Goal: Navigation & Orientation: Find specific page/section

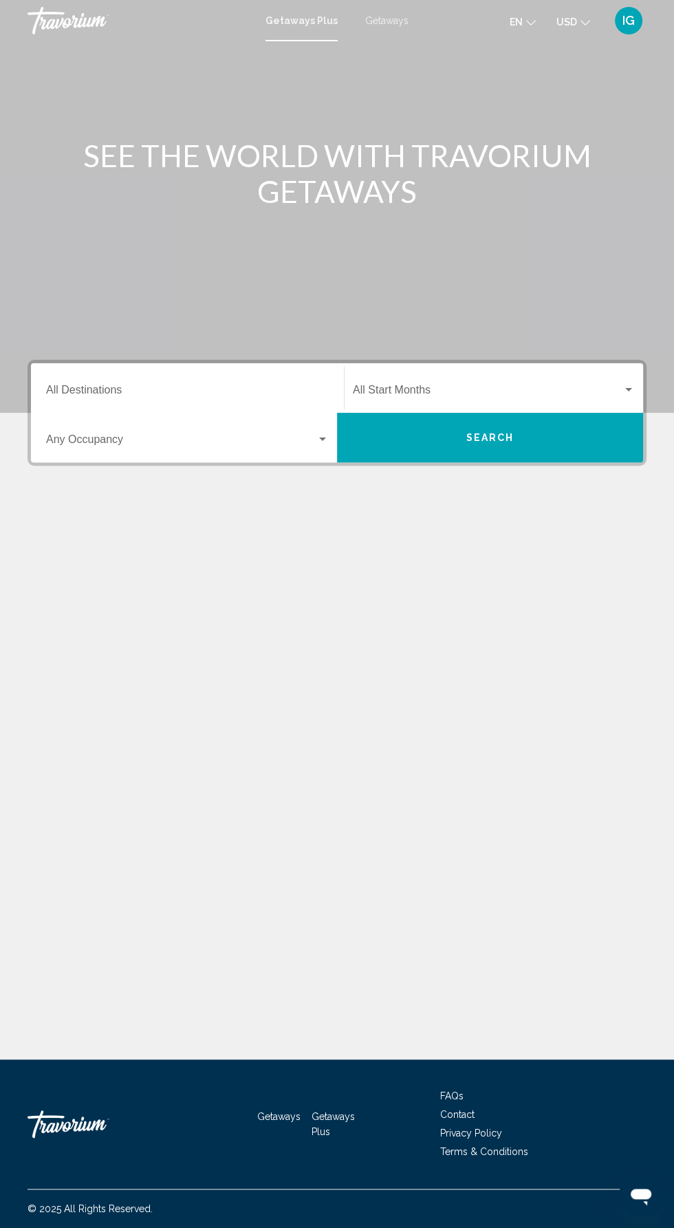
click at [640, 20] on div "IG" at bounding box center [629, 21] width 28 height 28
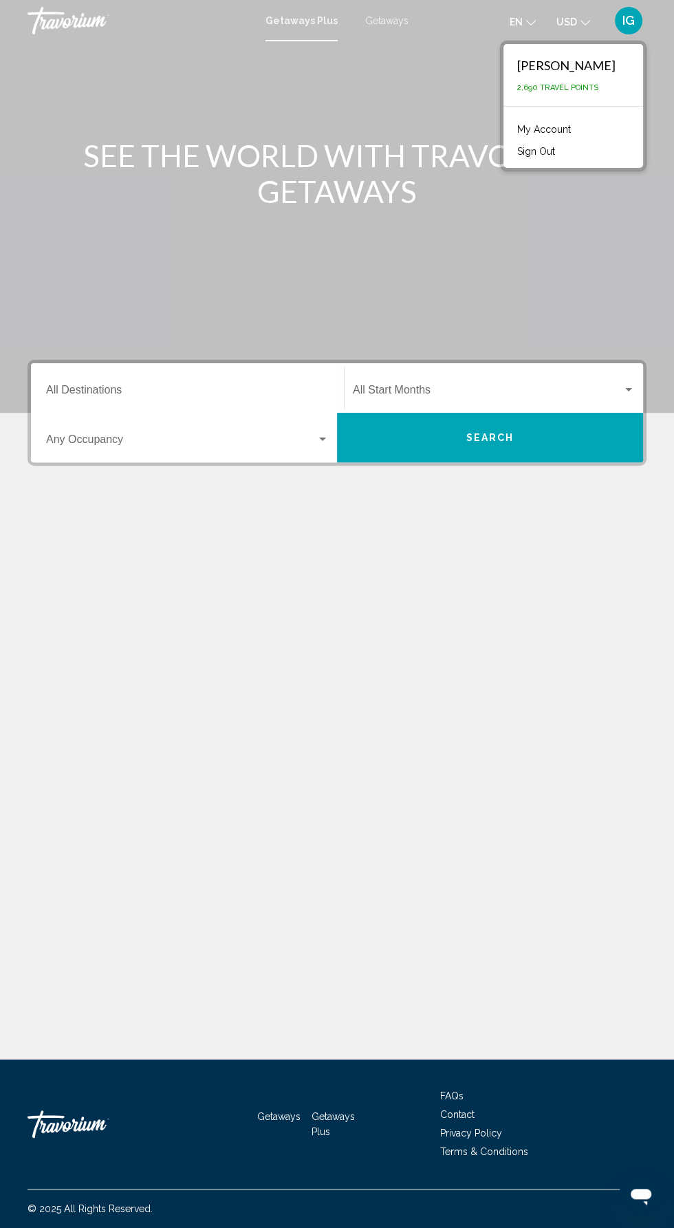
click at [578, 129] on link "My Account" at bounding box center [543, 129] width 67 height 18
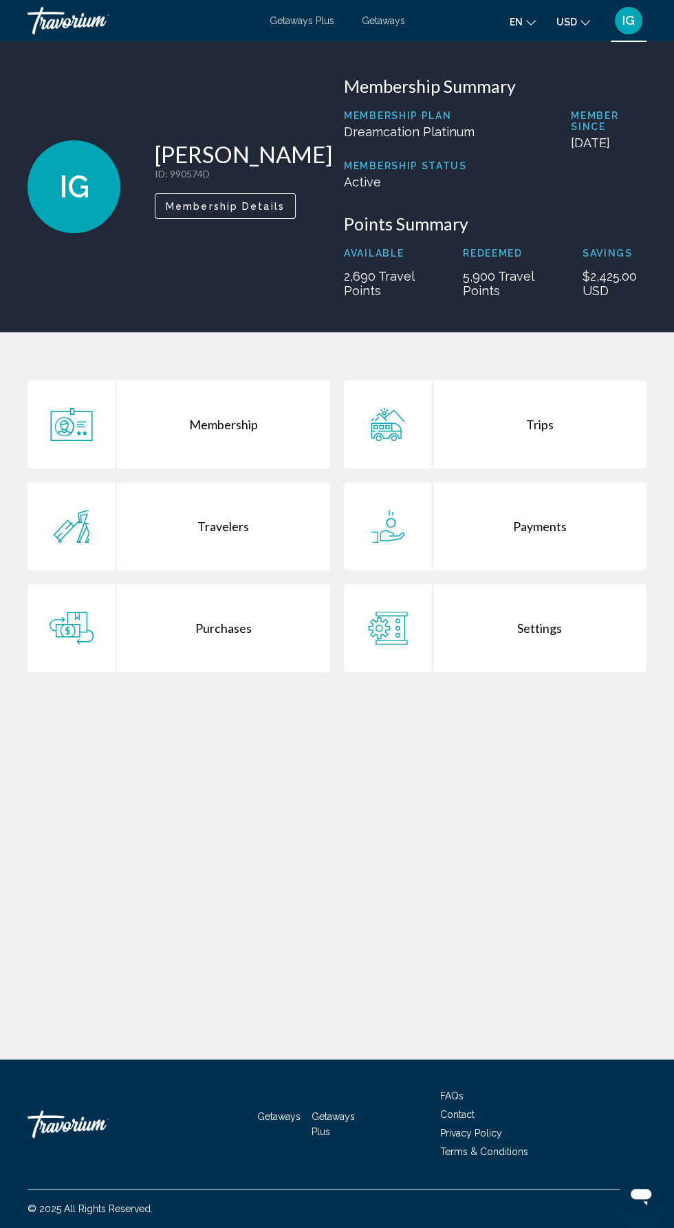
click at [547, 431] on div "Trips" at bounding box center [540, 424] width 214 height 88
